Goal: Complete application form: Complete application form

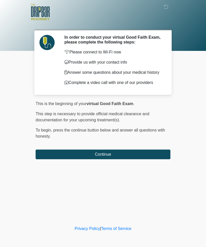
click at [109, 158] on button "Continue" at bounding box center [103, 155] width 135 height 10
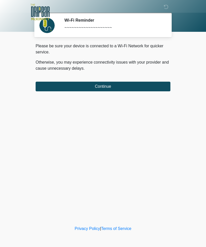
click at [109, 86] on button "Continue" at bounding box center [103, 87] width 135 height 10
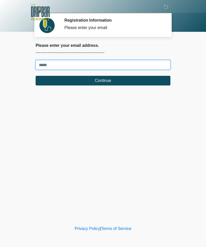
click at [45, 65] on input "Where should we email your treatment plan?" at bounding box center [103, 65] width 135 height 10
click at [72, 65] on input "****" at bounding box center [103, 65] width 135 height 10
type input "**********"
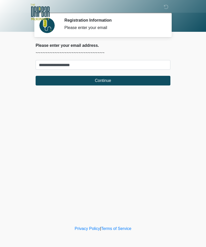
click at [115, 82] on button "Continue" at bounding box center [103, 81] width 135 height 10
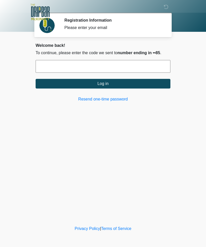
click at [102, 67] on input "text" at bounding box center [103, 66] width 135 height 13
type input "******"
click at [107, 84] on button "Log in" at bounding box center [103, 84] width 135 height 10
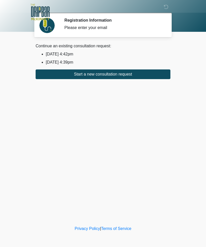
click at [113, 77] on button "Start a new consultation request" at bounding box center [103, 75] width 135 height 10
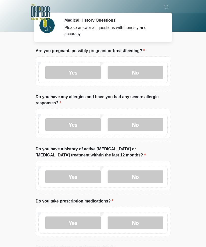
click at [137, 72] on label "No" at bounding box center [136, 72] width 56 height 13
click at [145, 124] on label "No" at bounding box center [136, 125] width 56 height 13
click at [142, 172] on label "No" at bounding box center [136, 177] width 56 height 13
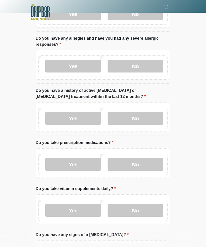
scroll to position [59, 0]
click at [61, 162] on label "Yes" at bounding box center [73, 164] width 56 height 13
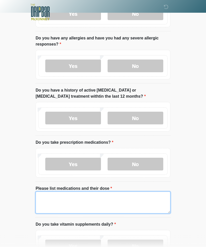
click at [108, 199] on textarea "Please list medications and their dose" at bounding box center [103, 203] width 135 height 22
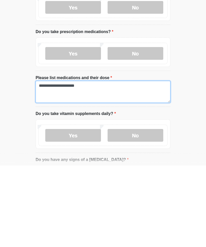
type textarea "**********"
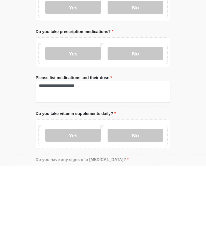
click at [84, 211] on label "Yes" at bounding box center [73, 217] width 56 height 13
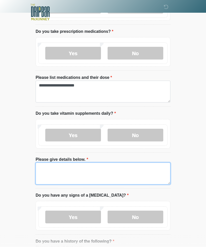
click at [108, 171] on textarea "Please give details below." at bounding box center [103, 174] width 135 height 22
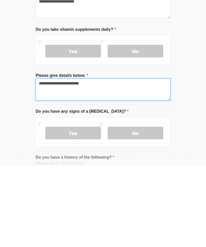
type textarea "**********"
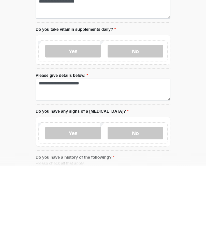
click at [128, 208] on label "No" at bounding box center [136, 214] width 56 height 13
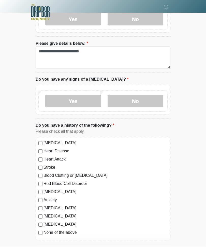
scroll to position [291, 0]
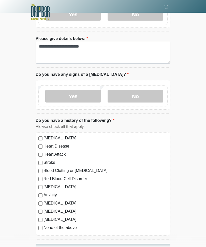
click at [107, 247] on button "Continue" at bounding box center [103, 249] width 135 height 10
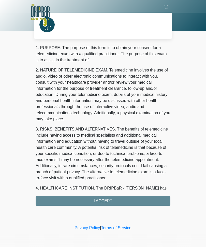
scroll to position [0, 0]
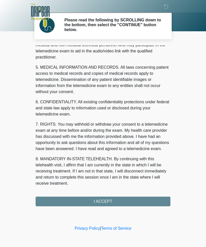
click at [117, 202] on div "1. PURPOSE. The purpose of this form is to obtain your consent for a telemedici…" at bounding box center [103, 126] width 135 height 161
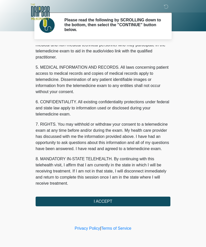
click at [116, 200] on button "I ACCEPT" at bounding box center [103, 202] width 135 height 10
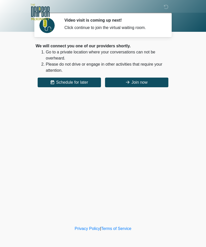
click at [141, 82] on button "Join now" at bounding box center [136, 83] width 63 height 10
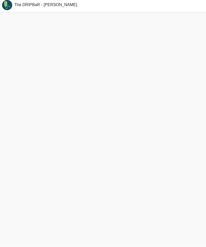
scroll to position [19, 0]
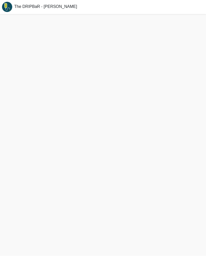
scroll to position [9, 0]
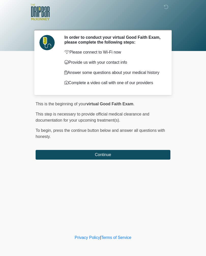
click at [129, 155] on button "Continue" at bounding box center [103, 155] width 135 height 10
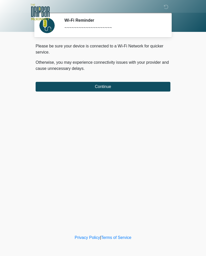
click at [110, 80] on div "Please be sure your device is connected to a Wi-Fi Network for quicker service.…" at bounding box center [103, 67] width 135 height 48
click at [105, 89] on button "Continue" at bounding box center [103, 87] width 135 height 10
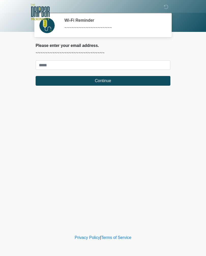
click at [103, 84] on button "Continue" at bounding box center [103, 81] width 135 height 10
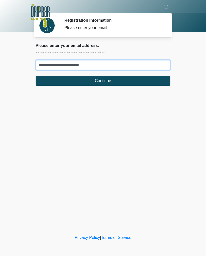
type input "**********"
click at [152, 81] on button "Continue" at bounding box center [103, 81] width 135 height 10
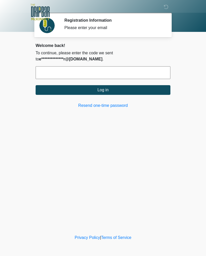
click at [47, 78] on input "text" at bounding box center [103, 72] width 135 height 13
type input "******"
click at [154, 86] on button "Log in" at bounding box center [103, 90] width 135 height 10
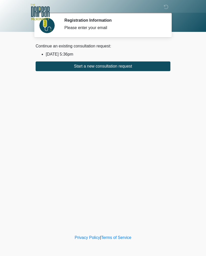
click at [152, 66] on button "Start a new consultation request" at bounding box center [103, 66] width 135 height 10
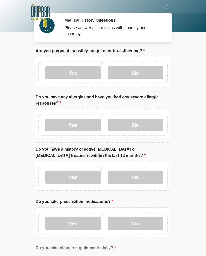
click at [149, 73] on label "No" at bounding box center [136, 72] width 56 height 13
click at [146, 128] on label "No" at bounding box center [136, 125] width 56 height 13
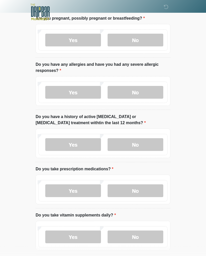
click at [139, 138] on label "No" at bounding box center [136, 144] width 56 height 13
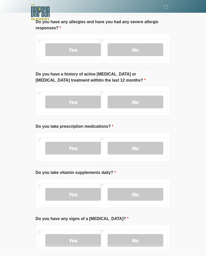
click at [139, 148] on label "No" at bounding box center [136, 148] width 56 height 13
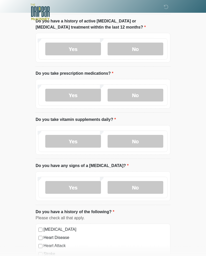
click at [142, 138] on label "No" at bounding box center [136, 141] width 56 height 13
click at [134, 192] on label "No" at bounding box center [136, 187] width 56 height 13
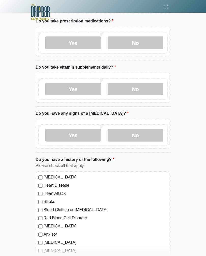
scroll to position [235, 0]
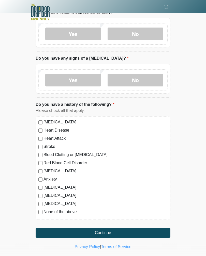
click at [66, 212] on label "None of the above" at bounding box center [106, 212] width 124 height 6
click at [81, 228] on button "Continue" at bounding box center [103, 233] width 135 height 10
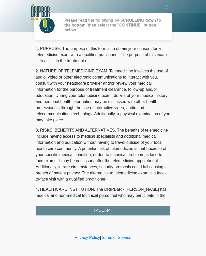
scroll to position [0, 0]
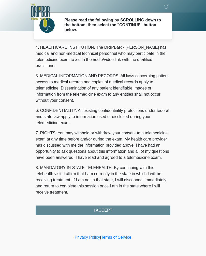
click at [125, 206] on div "1. PURPOSE. The purpose of this form is to obtain your consent for a telemedici…" at bounding box center [103, 131] width 135 height 170
click at [126, 208] on button "I ACCEPT" at bounding box center [103, 211] width 135 height 10
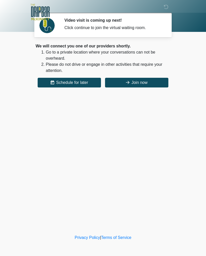
click at [149, 86] on button "Join now" at bounding box center [136, 83] width 63 height 10
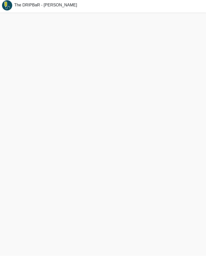
scroll to position [2, 0]
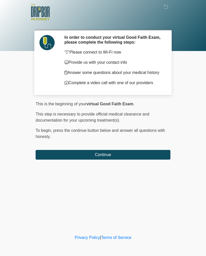
click at [133, 156] on button "Continue" at bounding box center [103, 155] width 135 height 10
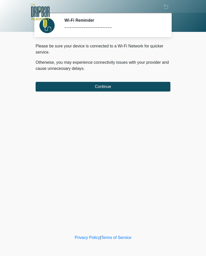
click at [69, 87] on button "Continue" at bounding box center [103, 87] width 135 height 10
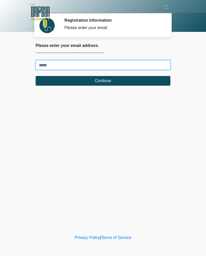
click at [55, 66] on input "Where should we email your treatment plan?" at bounding box center [103, 65] width 135 height 10
type input "**********"
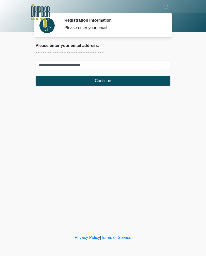
click at [115, 84] on button "Continue" at bounding box center [103, 81] width 135 height 10
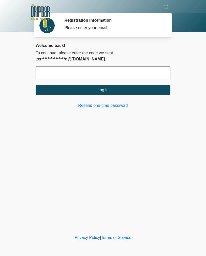
click at [105, 70] on input "text" at bounding box center [103, 72] width 135 height 13
type input "******"
click at [107, 92] on button "Log in" at bounding box center [103, 90] width 135 height 10
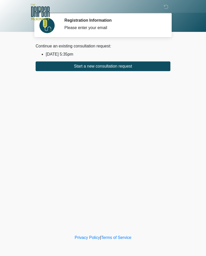
click at [118, 68] on button "Start a new consultation request" at bounding box center [103, 66] width 135 height 10
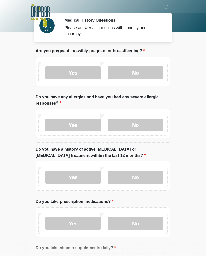
click at [142, 76] on label "No" at bounding box center [136, 72] width 56 height 13
click at [85, 131] on label "Yes" at bounding box center [73, 125] width 56 height 13
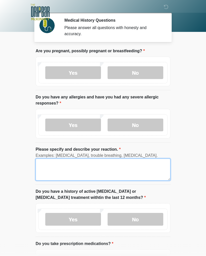
click at [79, 172] on textarea "Please specify and describe your reaction." at bounding box center [103, 170] width 135 height 22
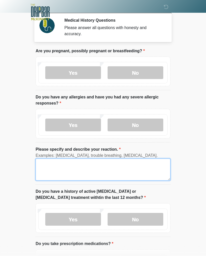
scroll to position [1, 0]
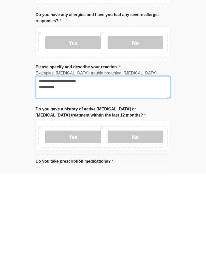
type textarea "**********"
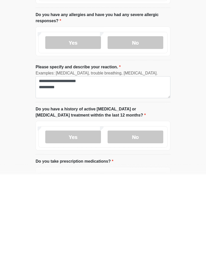
click at [145, 212] on label "No" at bounding box center [136, 218] width 56 height 13
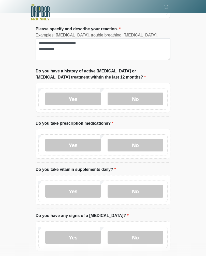
scroll to position [123, 0]
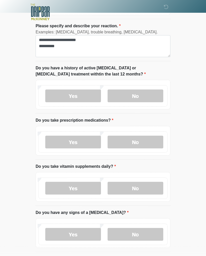
click at [90, 144] on label "Yes" at bounding box center [73, 142] width 56 height 13
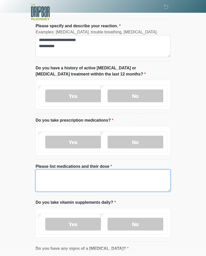
click at [90, 181] on textarea "Please list medications and their dose" at bounding box center [103, 181] width 135 height 22
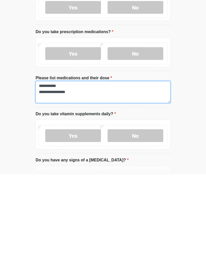
type textarea "**********"
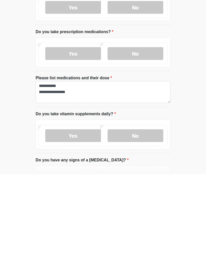
click at [92, 211] on label "Yes" at bounding box center [73, 217] width 56 height 13
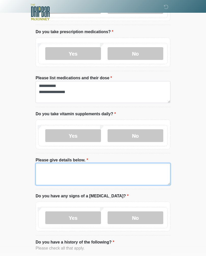
click at [107, 177] on textarea "Please give details below." at bounding box center [103, 174] width 135 height 22
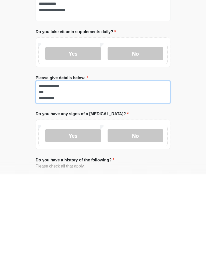
type textarea "**********"
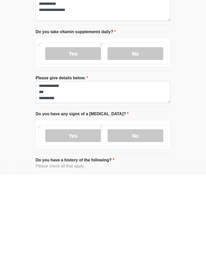
click at [144, 211] on label "No" at bounding box center [136, 217] width 56 height 13
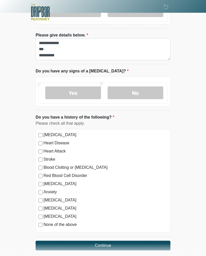
scroll to position [349, 0]
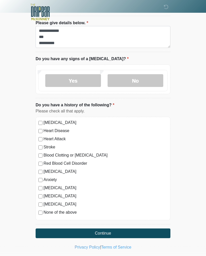
click at [39, 214] on div "High Blood Pressure Heart Disease Heart Attack Stroke Blood Clotting or Bleedin…" at bounding box center [103, 168] width 135 height 103
click at [116, 231] on button "Continue" at bounding box center [103, 234] width 135 height 10
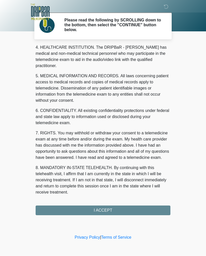
scroll to position [148, 0]
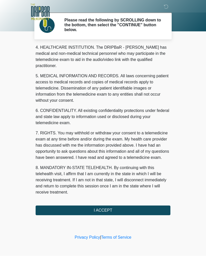
click at [105, 211] on button "I ACCEPT" at bounding box center [103, 211] width 135 height 10
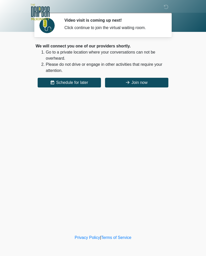
click at [144, 82] on button "Join now" at bounding box center [136, 83] width 63 height 10
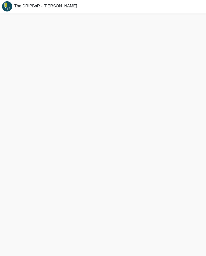
scroll to position [2, 0]
